Goal: Information Seeking & Learning: Understand process/instructions

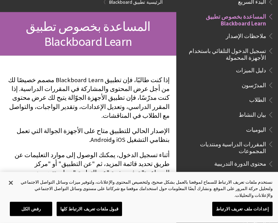
scroll to position [62, 0]
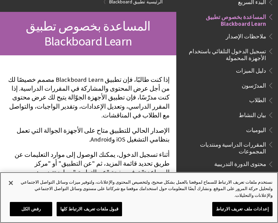
click at [222, 210] on button "إعدادات ملف تعريف الارتباط" at bounding box center [242, 209] width 60 height 14
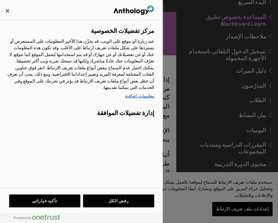
click at [197, 176] on div at bounding box center [139, 111] width 278 height 223
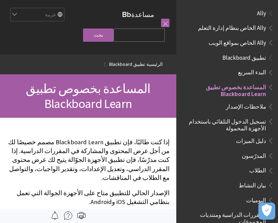
click at [232, 70] on span "البدء السريع" at bounding box center [229, 73] width 90 height 12
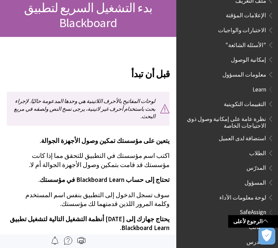
scroll to position [86, 0]
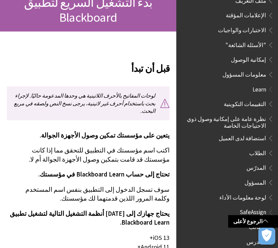
click at [247, 221] on span "الطالب" at bounding box center [229, 227] width 90 height 12
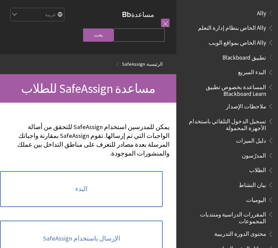
scroll to position [439, 0]
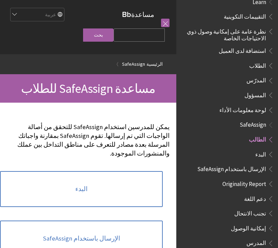
click at [58, 177] on link "البدء" at bounding box center [81, 189] width 163 height 36
click at [32, 185] on link "البدء" at bounding box center [81, 189] width 163 height 36
click at [38, 187] on link "البدء" at bounding box center [81, 189] width 163 height 36
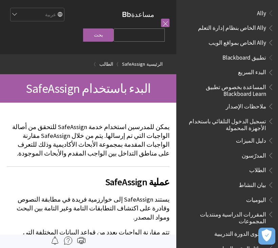
scroll to position [439, 0]
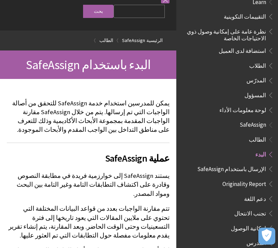
scroll to position [24, 0]
